Goal: Transaction & Acquisition: Subscribe to service/newsletter

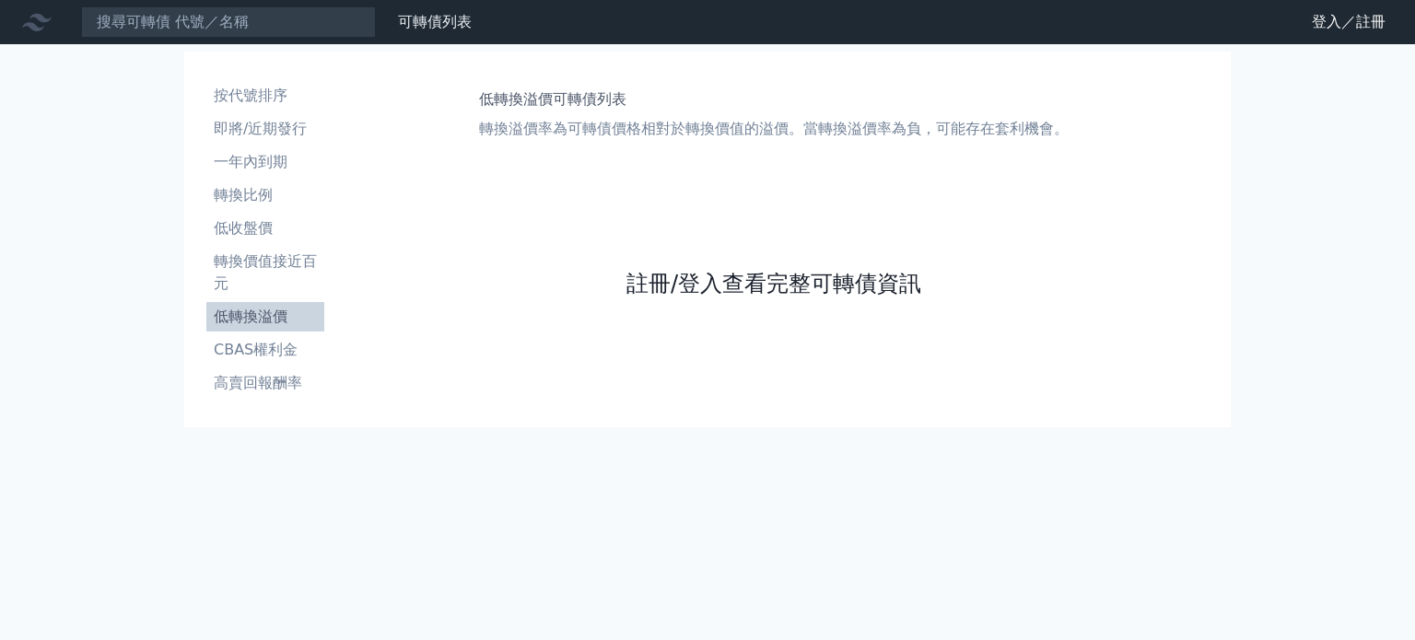
click at [752, 279] on link "註冊/登入查看完整可轉債資訊" at bounding box center [773, 283] width 295 height 29
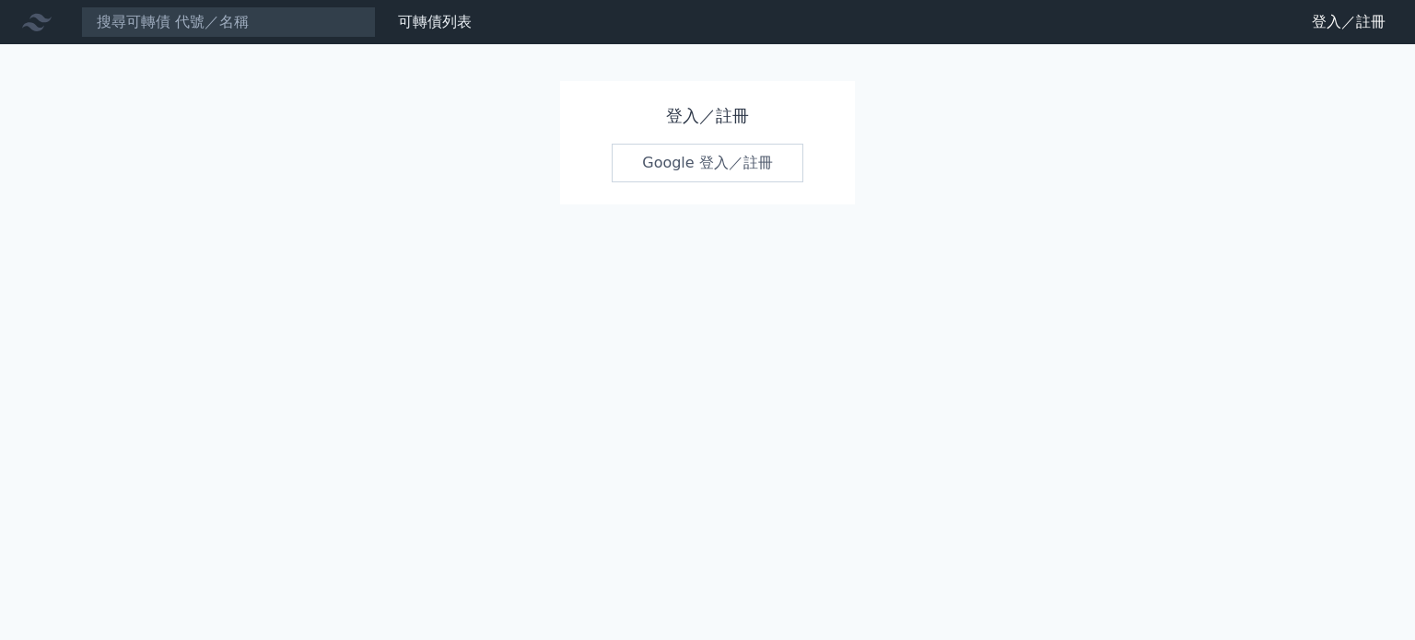
click at [737, 150] on link "Google 登入／註冊" at bounding box center [708, 163] width 192 height 39
